Goal: Information Seeking & Learning: Find specific fact

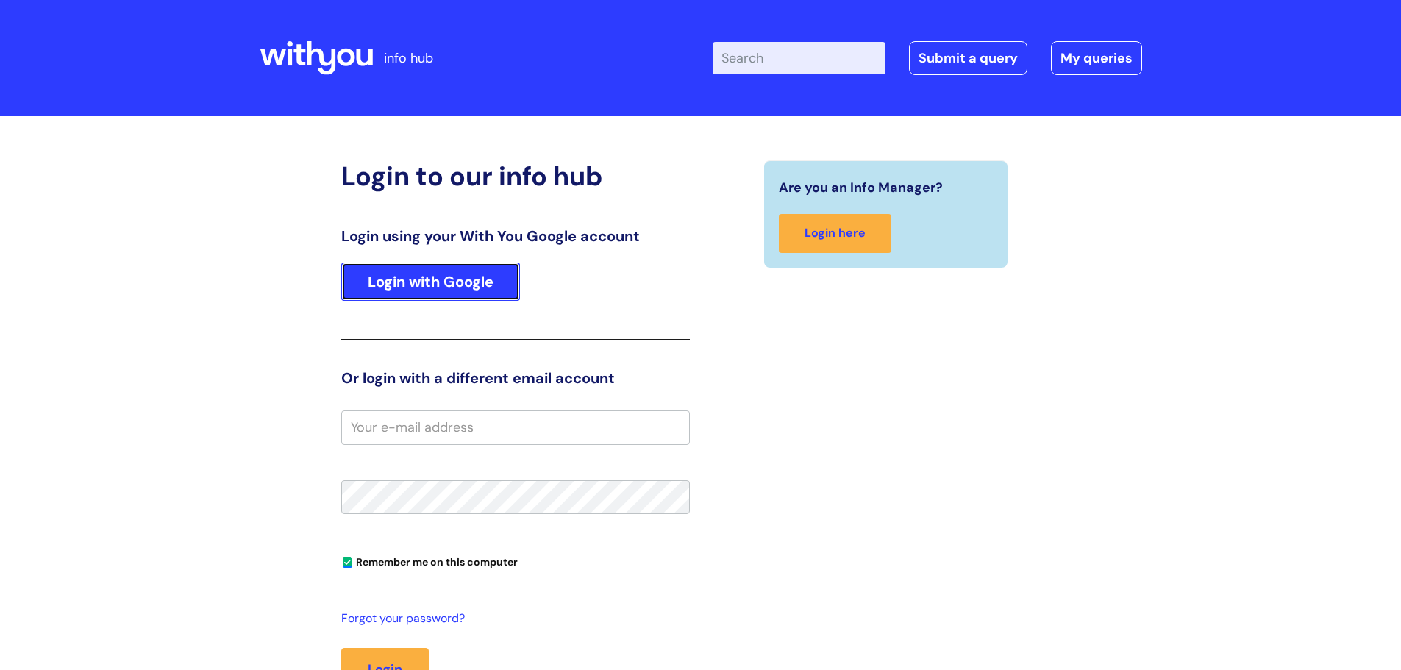
click at [407, 277] on link "Login with Google" at bounding box center [430, 282] width 179 height 38
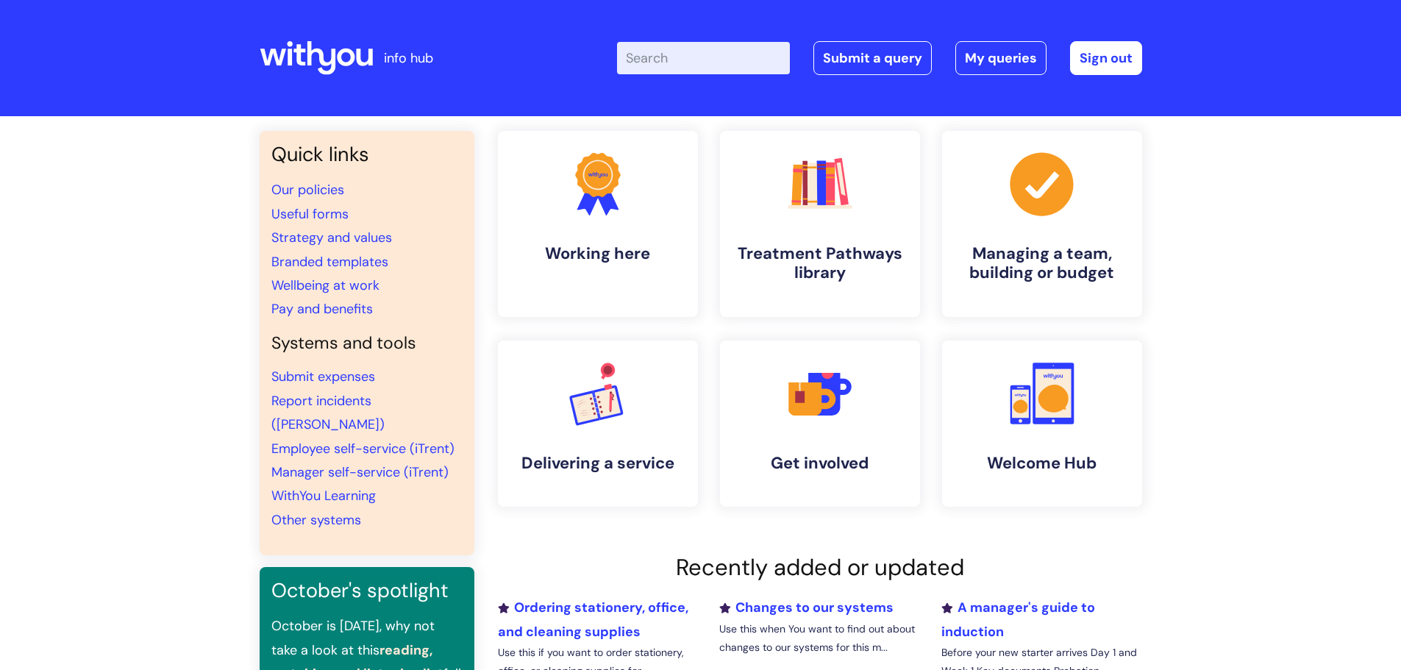
click at [706, 58] on input "Enter your search term here..." at bounding box center [703, 58] width 173 height 32
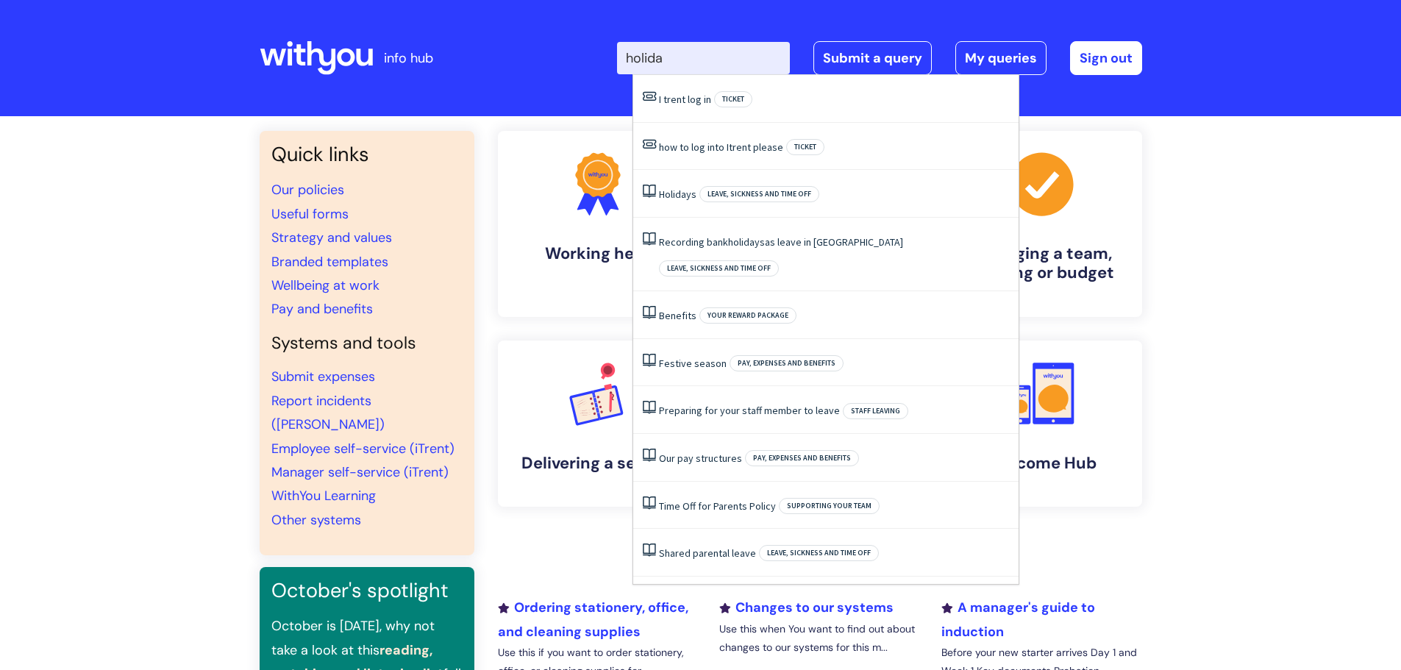
type input "holiday"
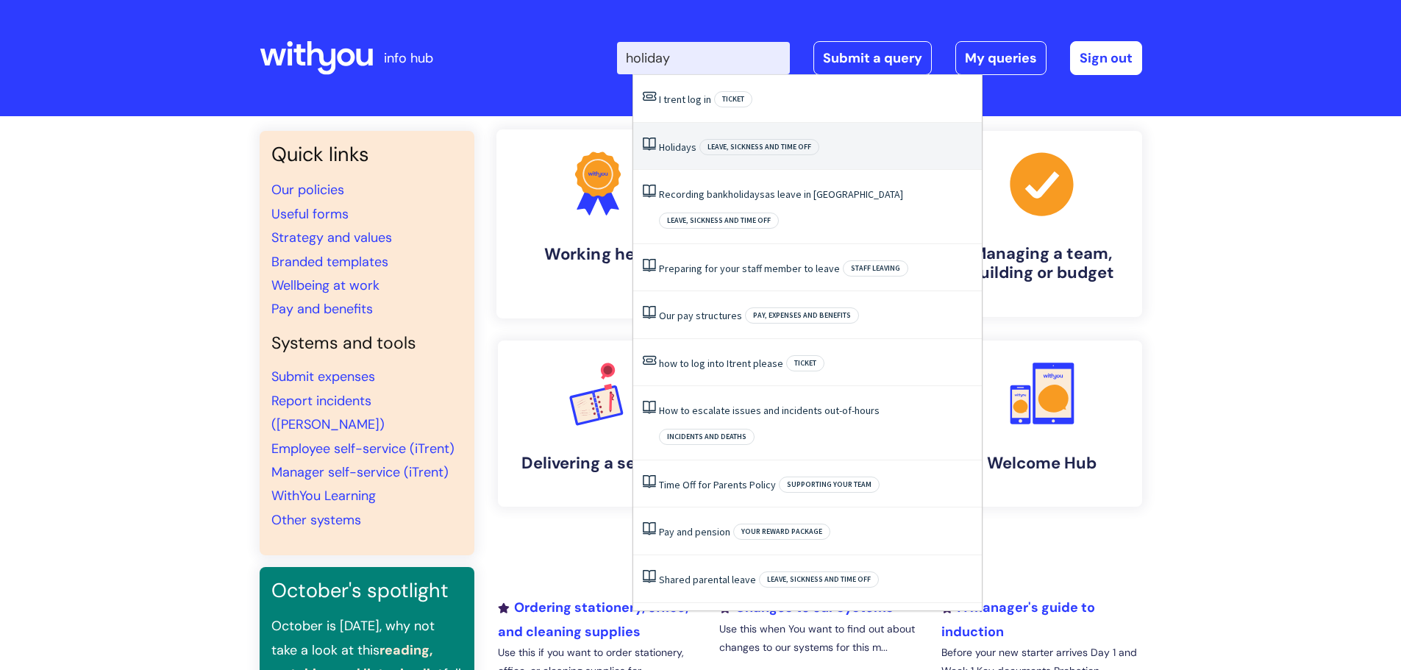
click at [676, 153] on span "Holidays" at bounding box center [678, 146] width 38 height 13
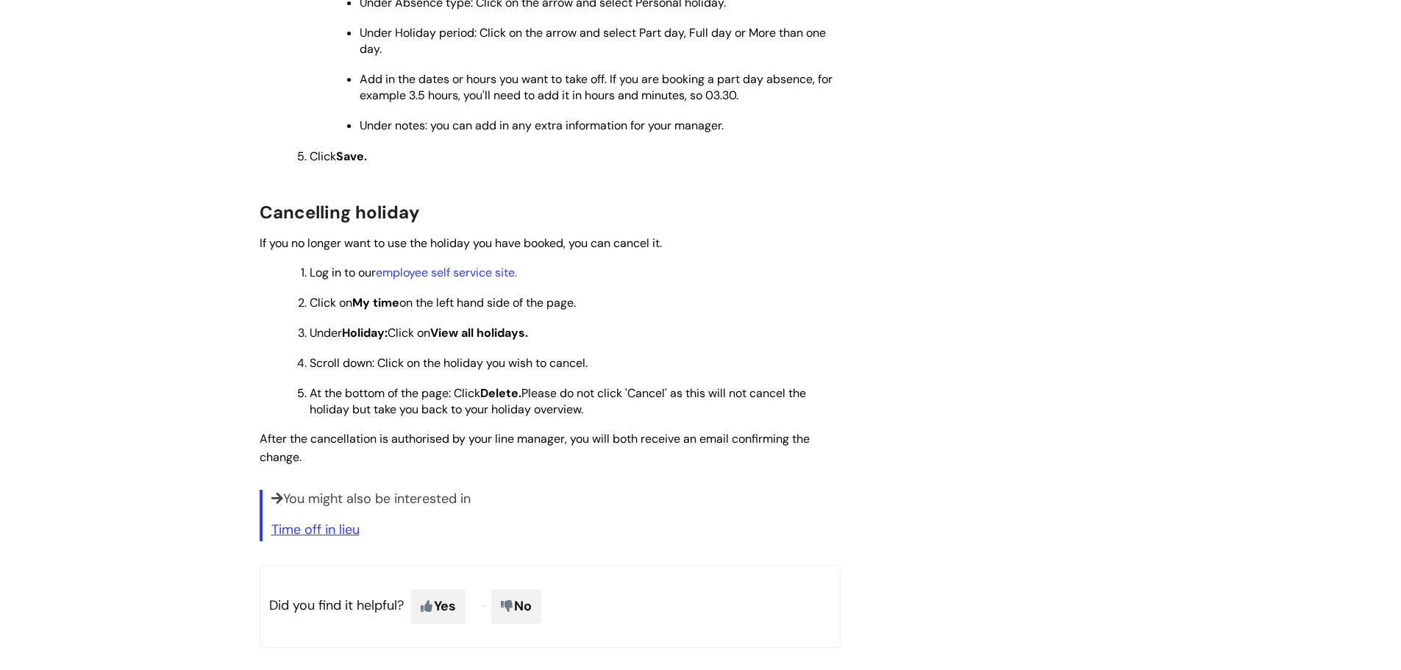
scroll to position [1618, 0]
